Goal: Navigation & Orientation: Find specific page/section

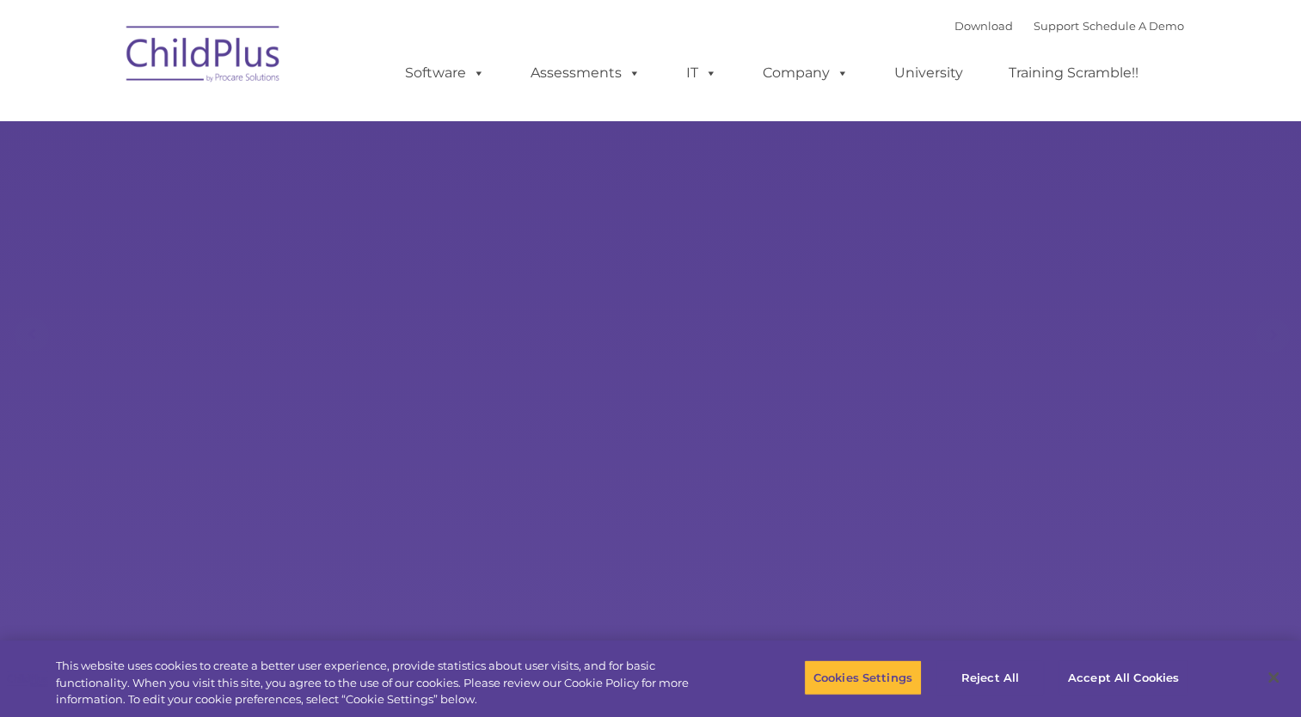
select select "MEDIUM"
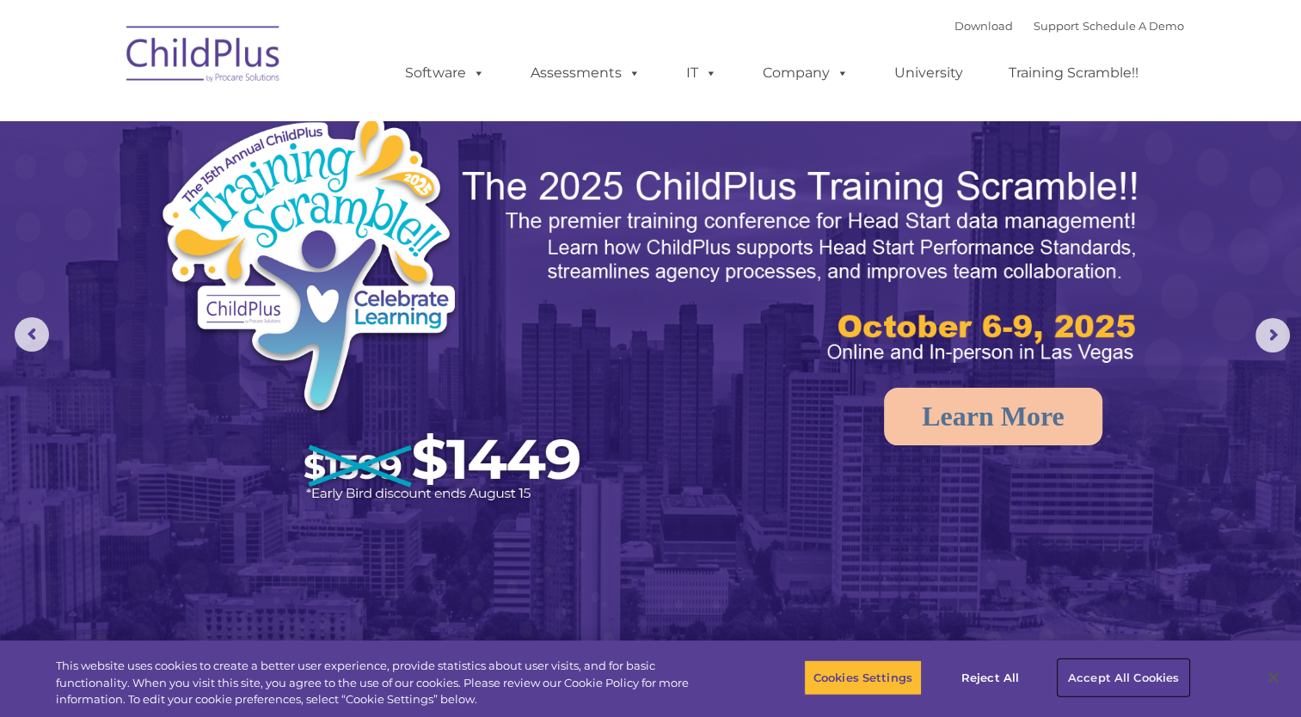
click at [1125, 685] on button "Accept All Cookies" at bounding box center [1123, 677] width 130 height 36
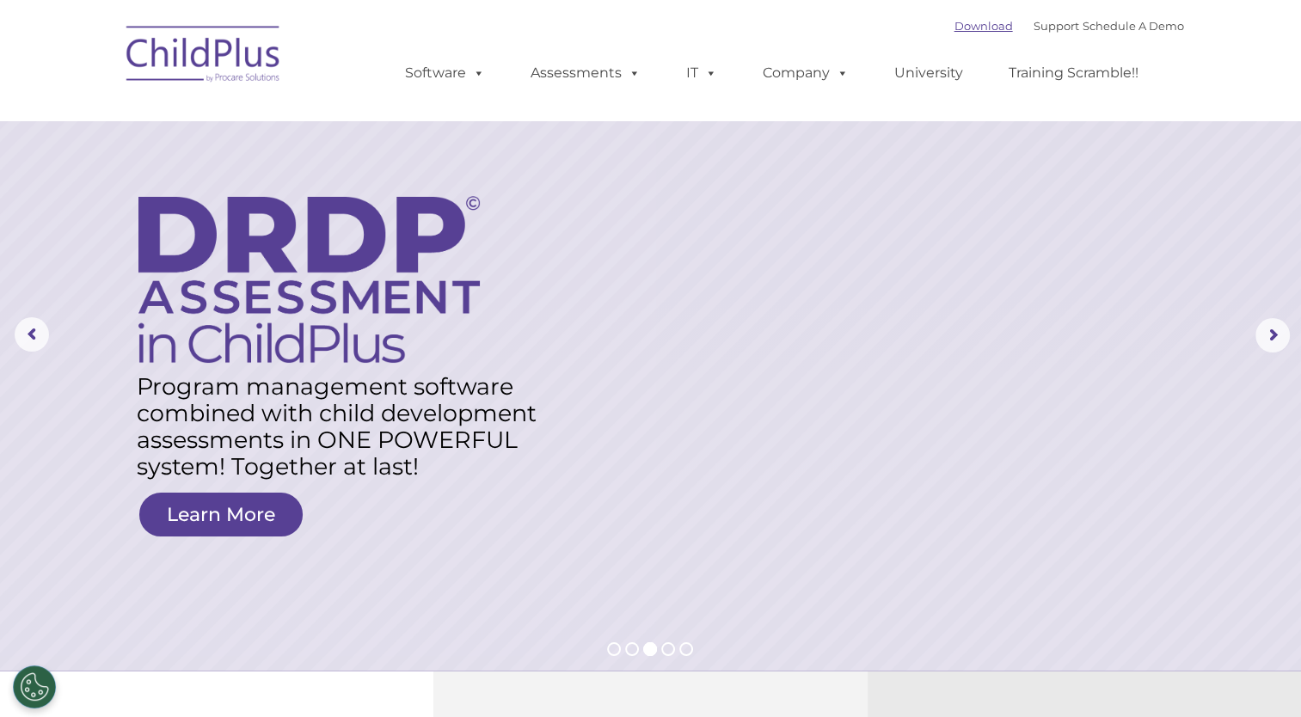
click at [958, 21] on link "Download" at bounding box center [983, 26] width 58 height 14
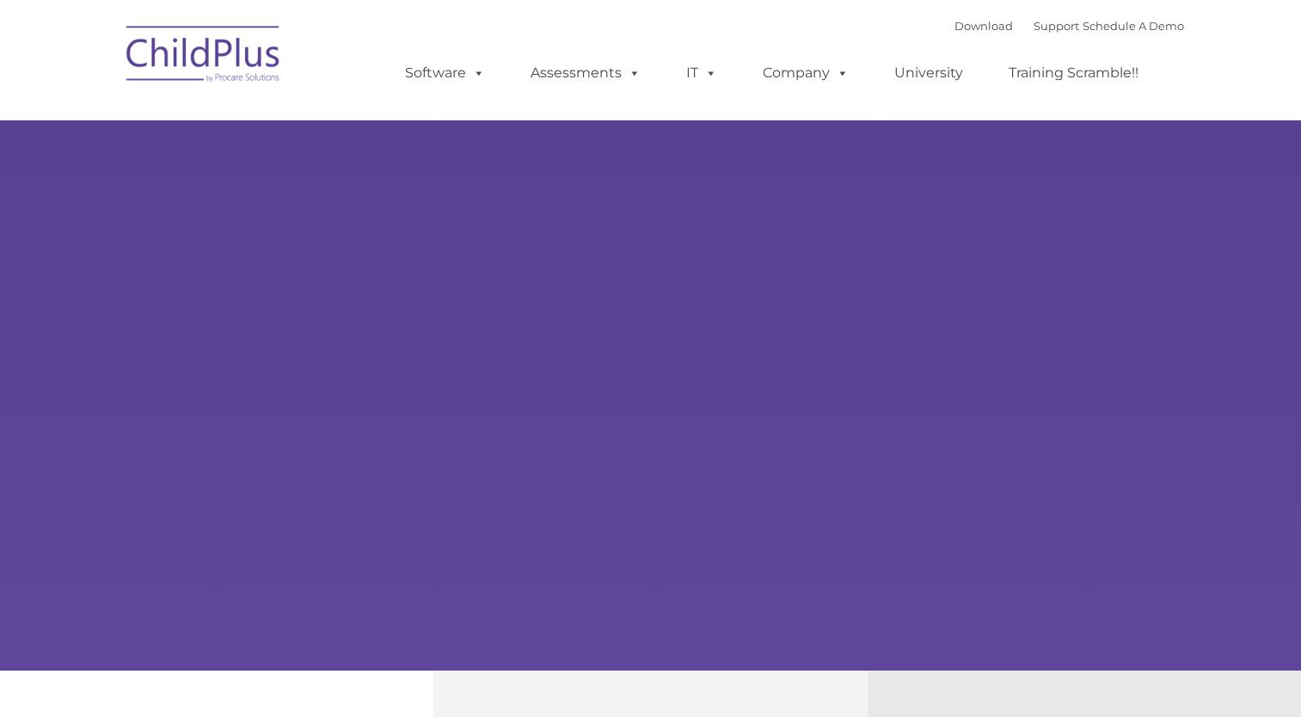
type input ""
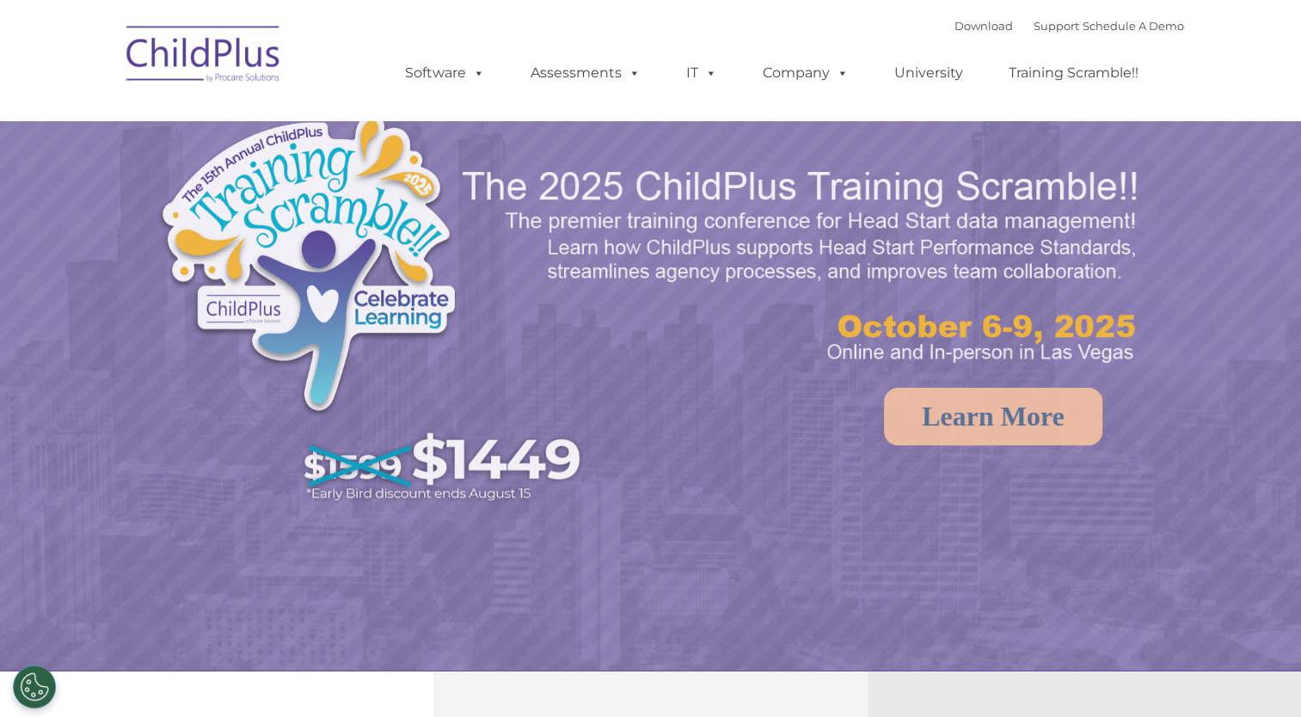
select select "MEDIUM"
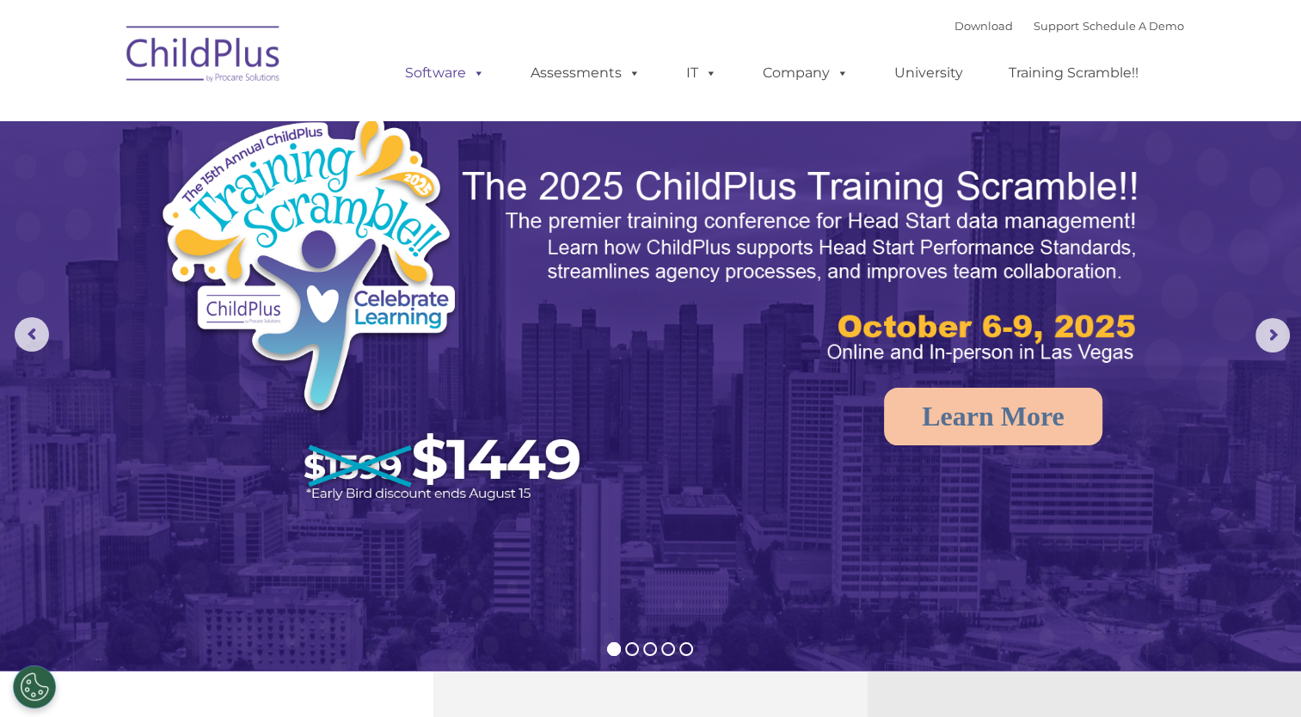
click at [474, 72] on span at bounding box center [475, 72] width 19 height 16
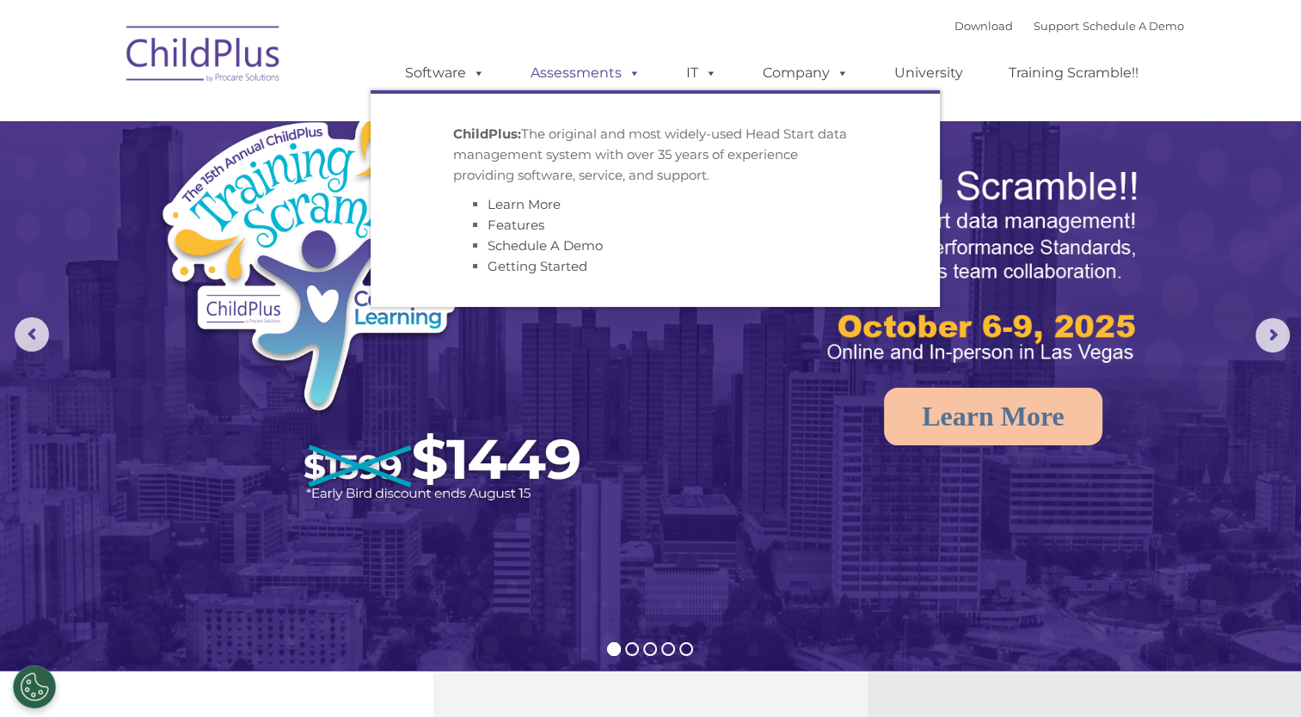
click at [629, 64] on span at bounding box center [631, 72] width 19 height 16
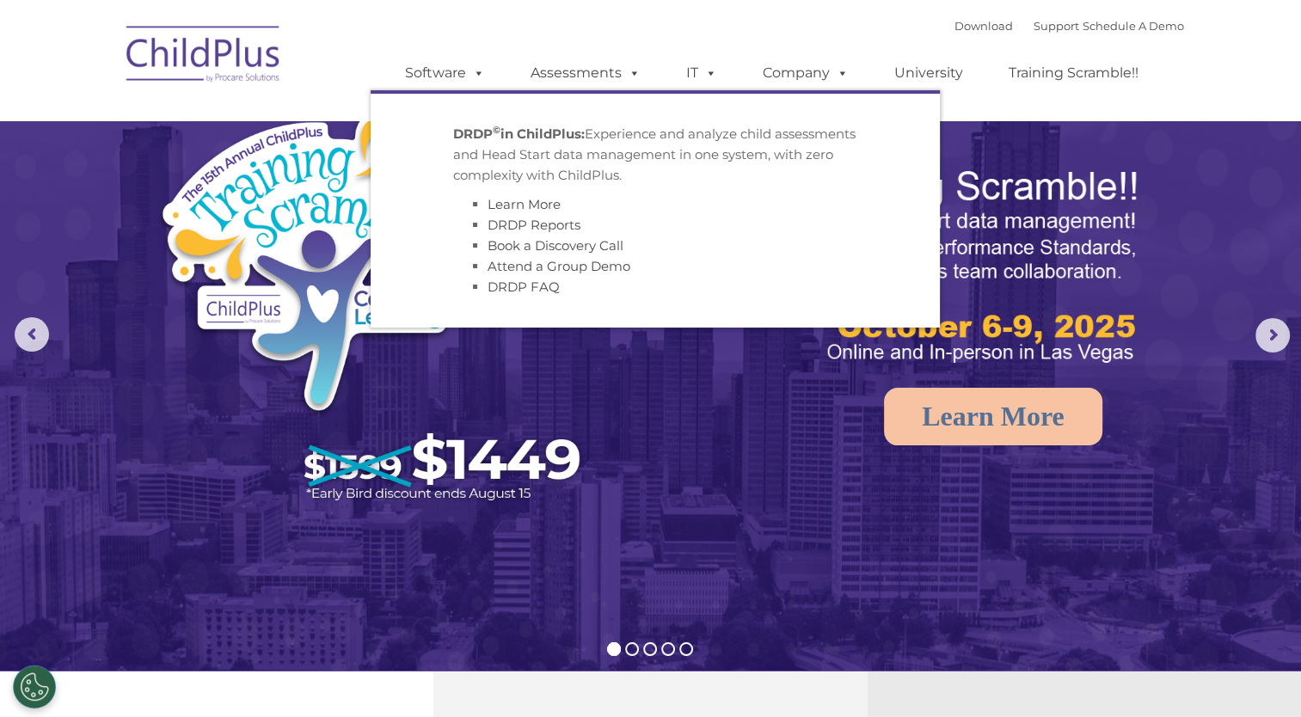
click at [1183, 56] on nav "Download Support | Schedule A Demo  MENU MENU Software ChildPlus: The original…" at bounding box center [650, 60] width 1301 height 120
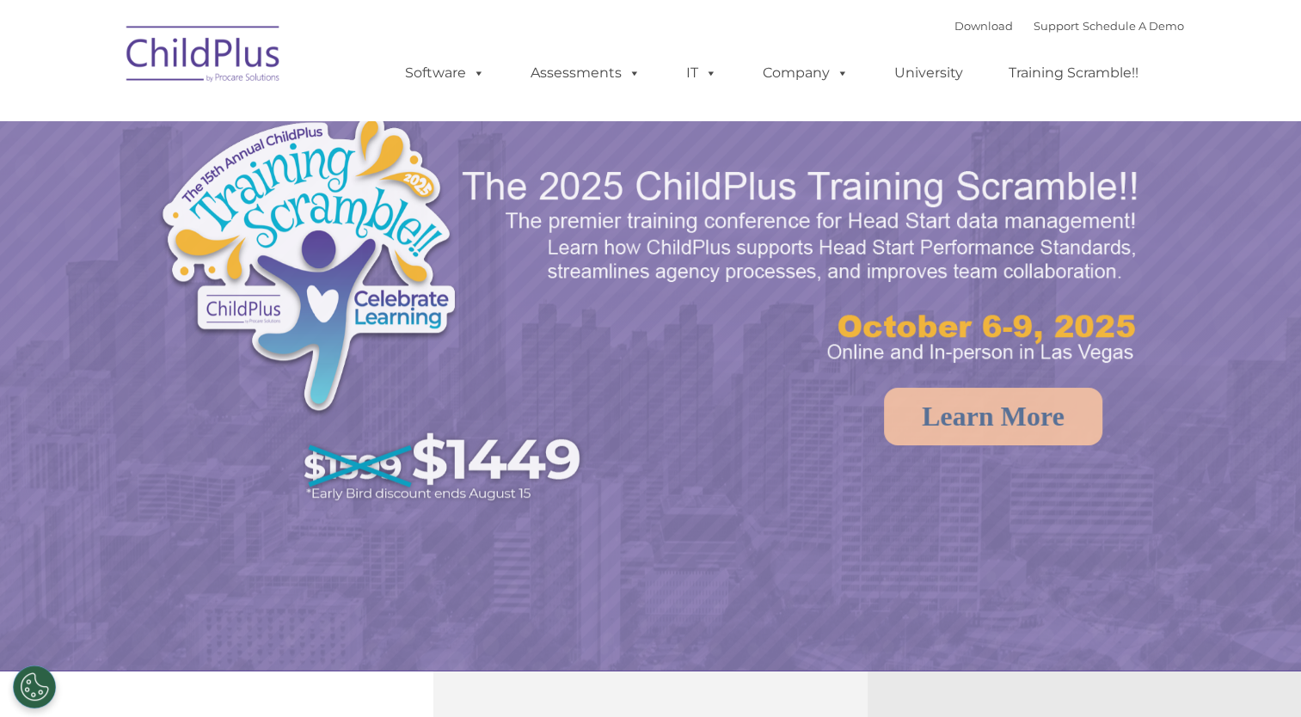
select select "MEDIUM"
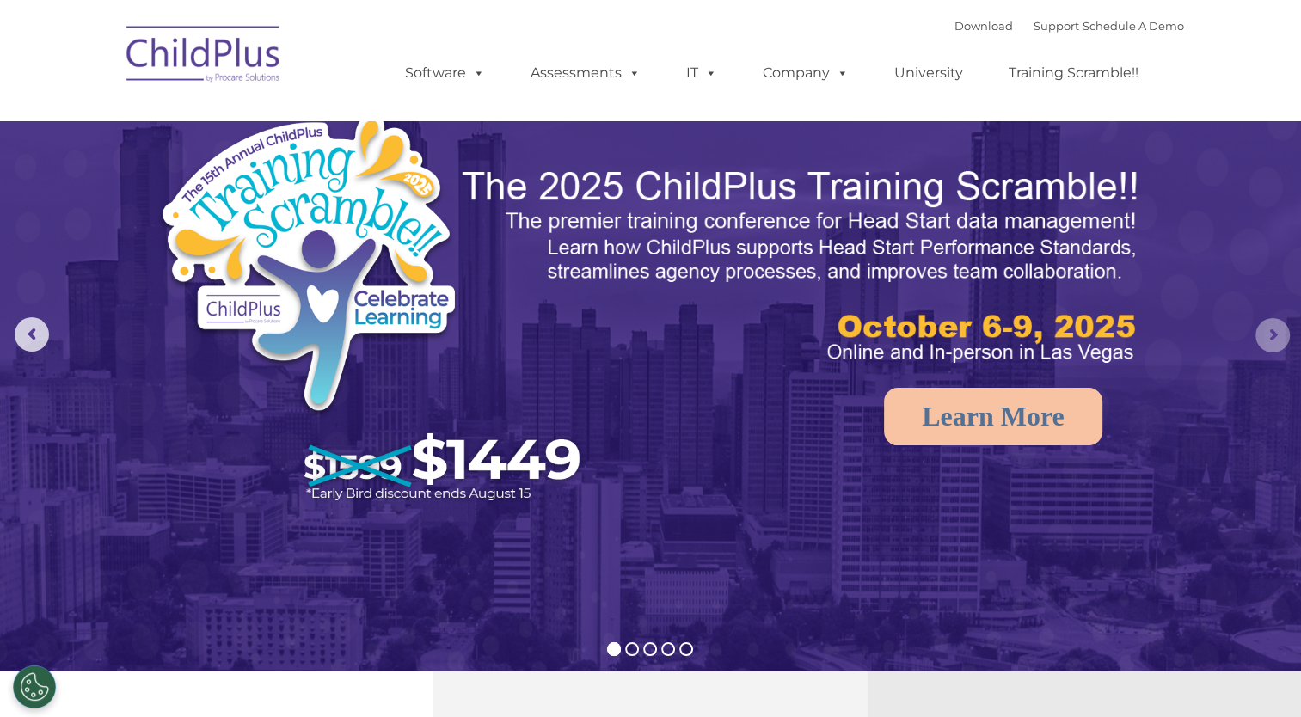
click at [1269, 332] on rs-arrow at bounding box center [1272, 335] width 34 height 34
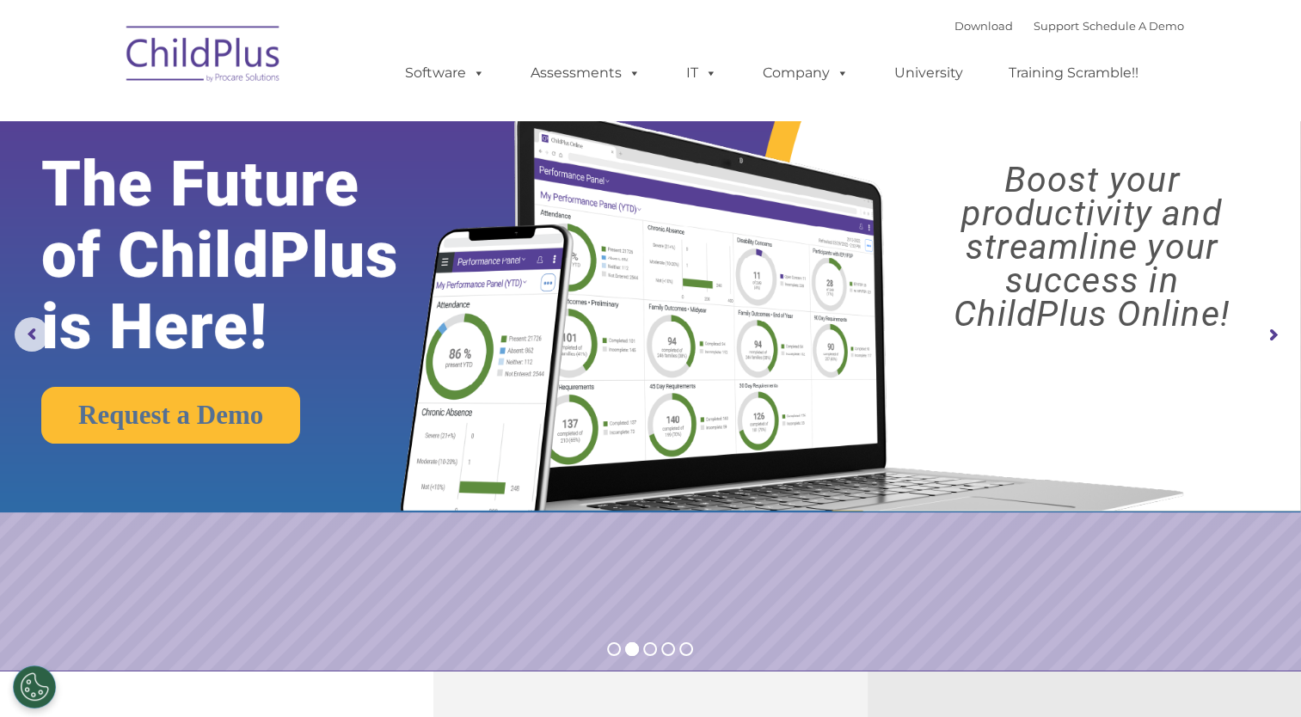
click at [1269, 332] on rs-arrow at bounding box center [1272, 335] width 34 height 34
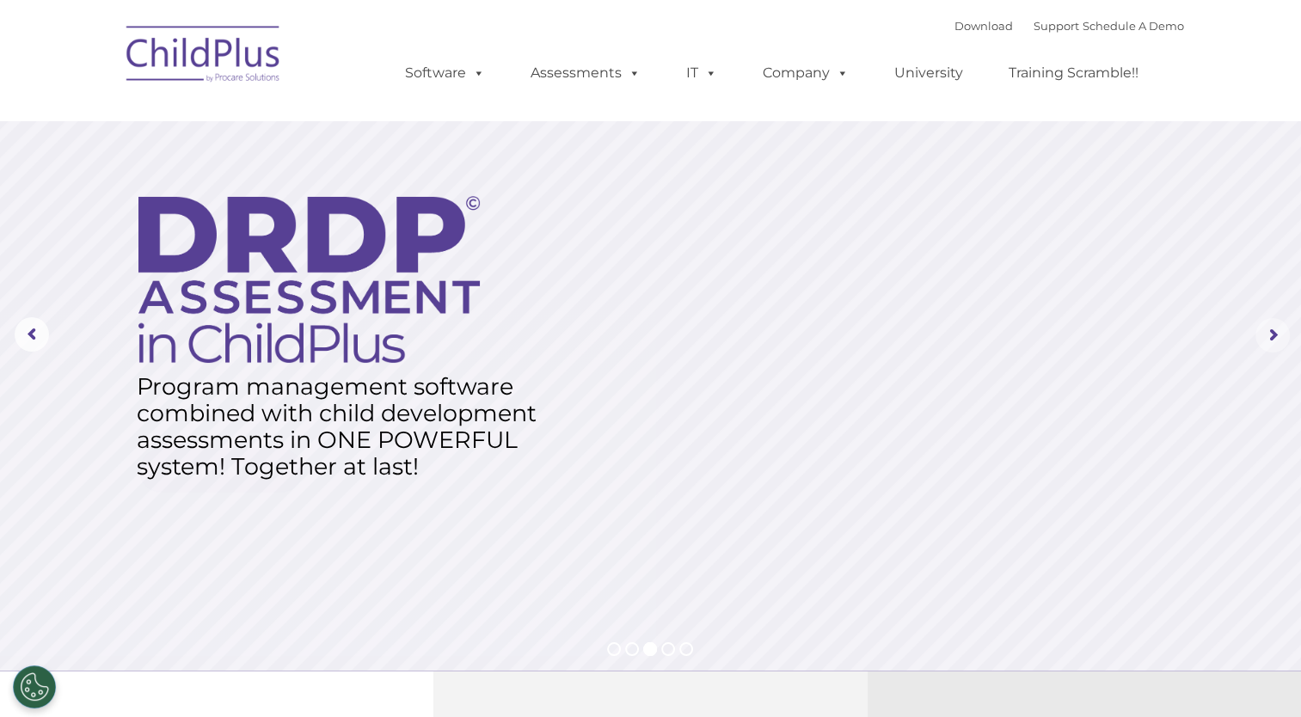
click at [1269, 332] on rs-arrow at bounding box center [1272, 335] width 34 height 34
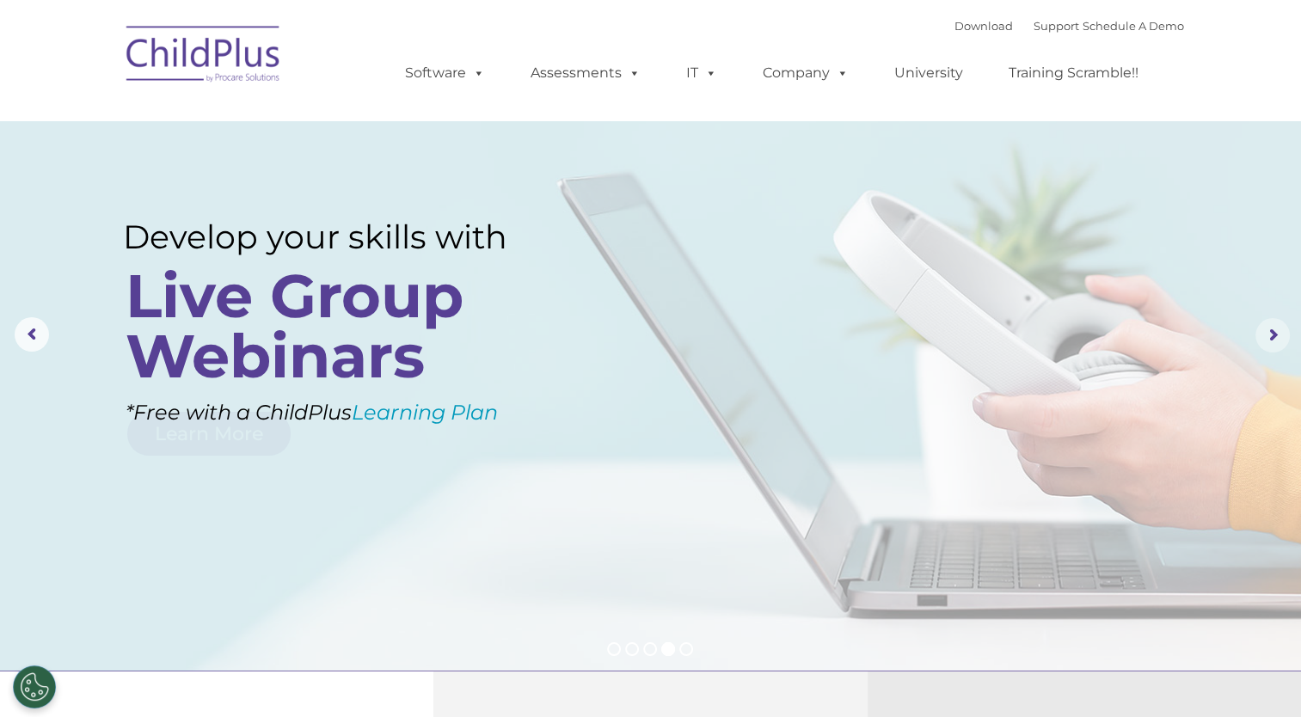
click at [1269, 332] on rs-arrow at bounding box center [1272, 335] width 34 height 34
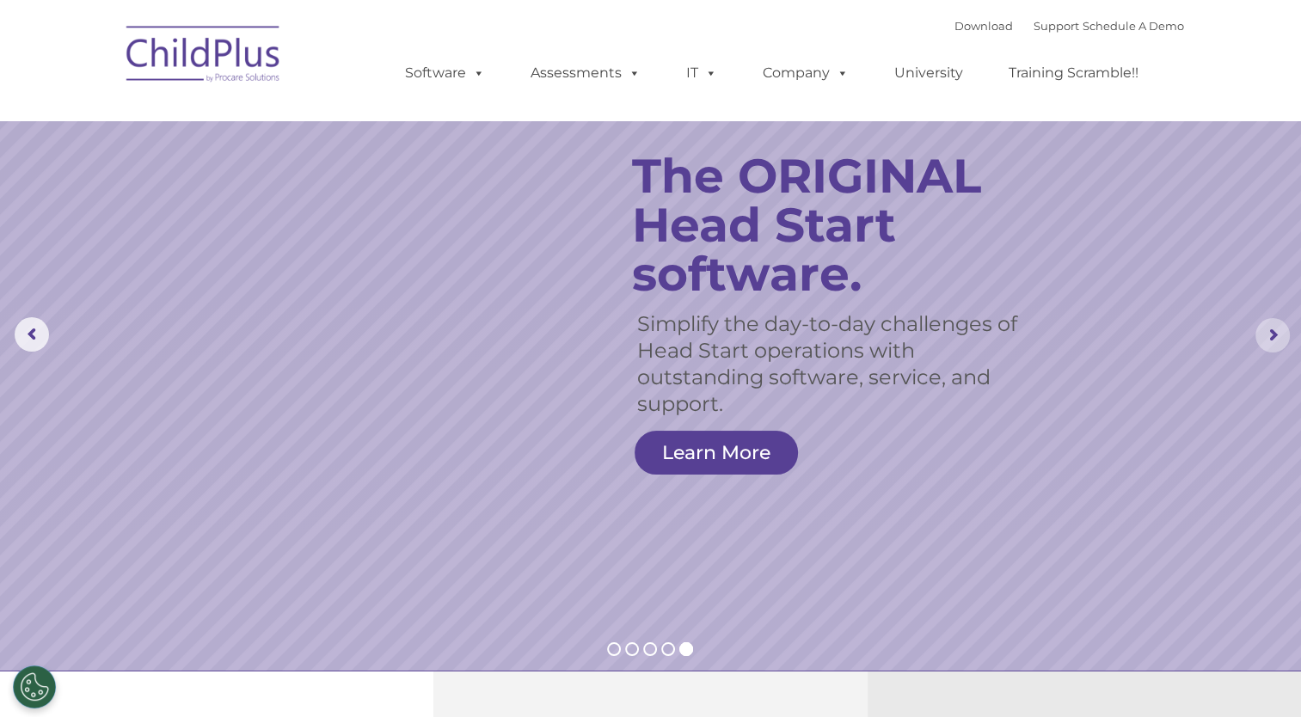
click at [1269, 332] on rs-arrow at bounding box center [1272, 335] width 34 height 34
